Goal: Information Seeking & Learning: Learn about a topic

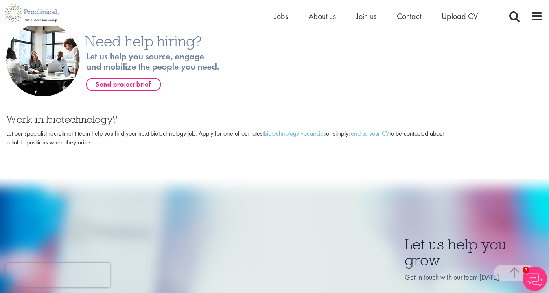
scroll to position [296, 0]
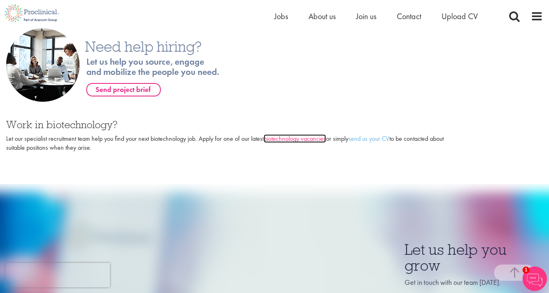
click at [289, 139] on link "biotechnology vacancies" at bounding box center [295, 138] width 62 height 9
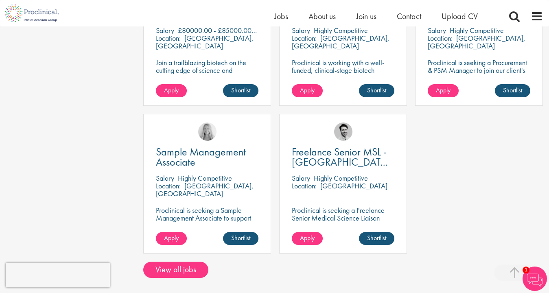
scroll to position [411, 0]
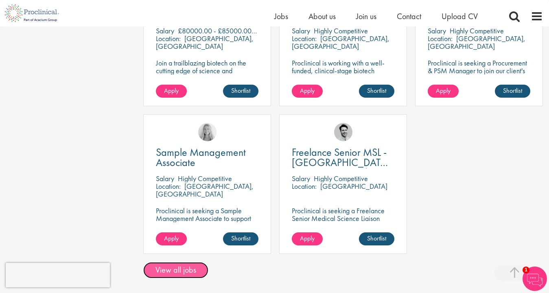
click at [188, 271] on link "View all jobs" at bounding box center [175, 270] width 65 height 16
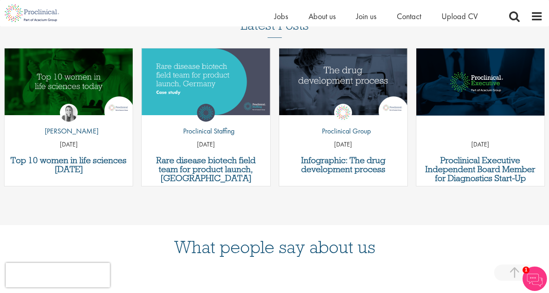
scroll to position [701, 0]
